Goal: Task Accomplishment & Management: Manage account settings

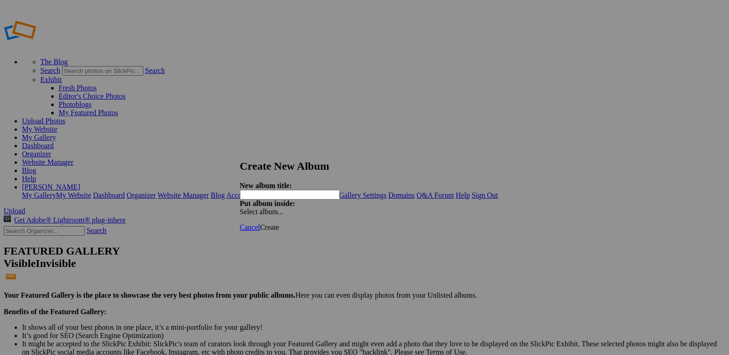
click at [311, 190] on input "text" at bounding box center [290, 195] width 100 height 10
type input "[PERSON_NAME] SJM 2025"
click at [260, 223] on span "Cancel" at bounding box center [250, 227] width 20 height 8
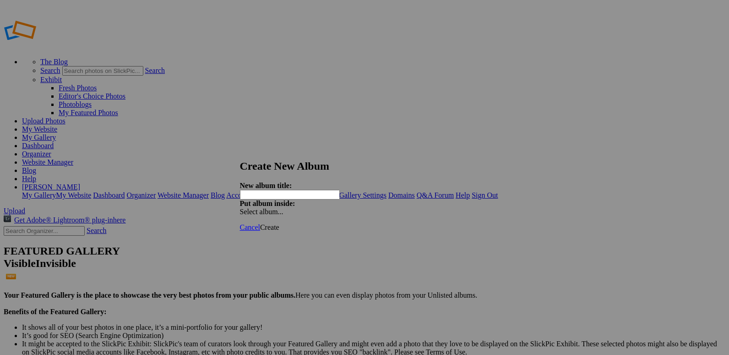
type input "C"
type input "[PERSON_NAME] SJM 2025"
click at [279, 223] on link "Create" at bounding box center [269, 227] width 19 height 8
